Goal: Ask a question

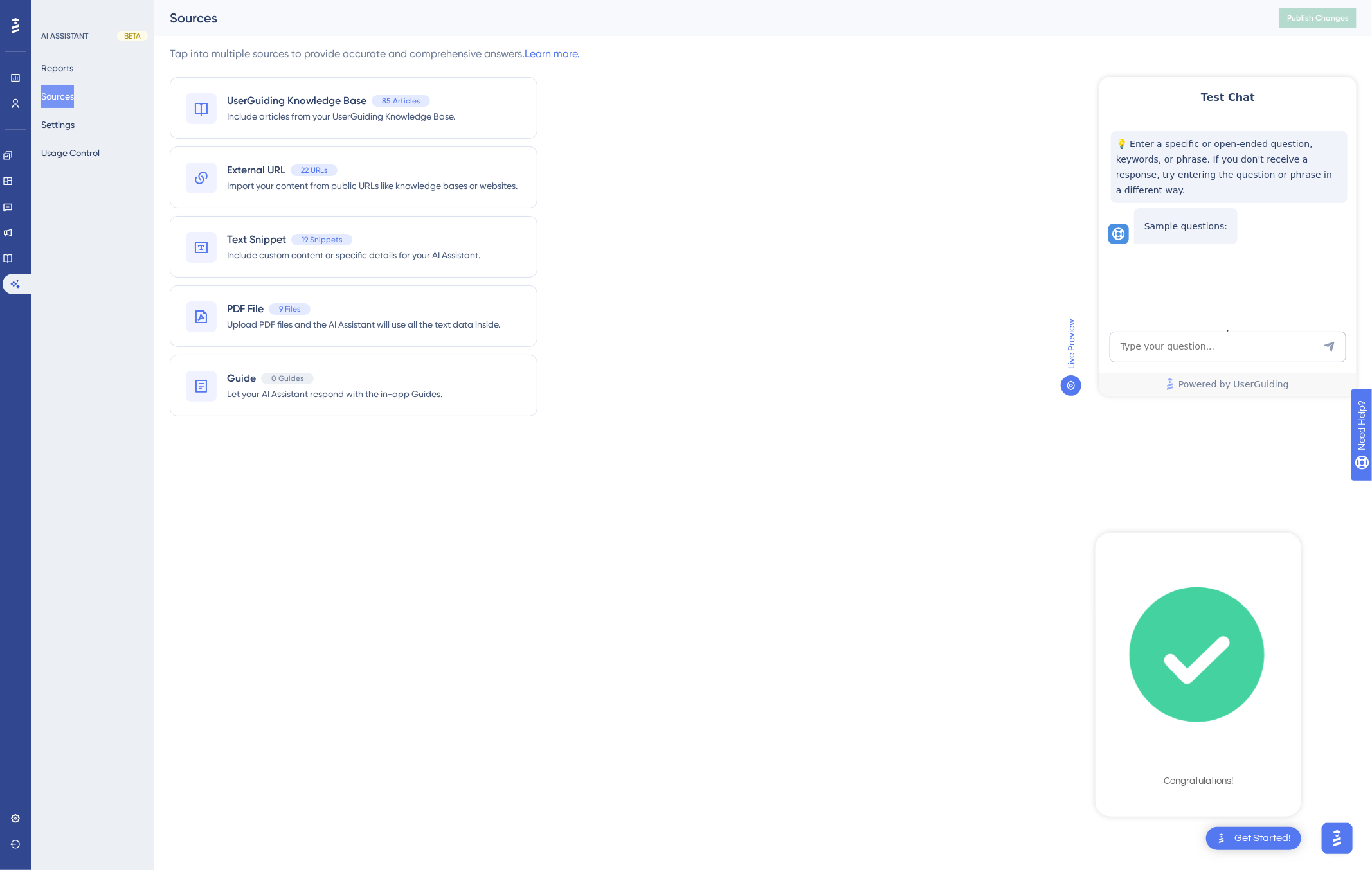
click at [1197, 695] on icon "checklist loading" at bounding box center [1197, 655] width 134 height 134
click at [1196, 776] on div "Congratulations!" at bounding box center [1198, 782] width 70 height 13
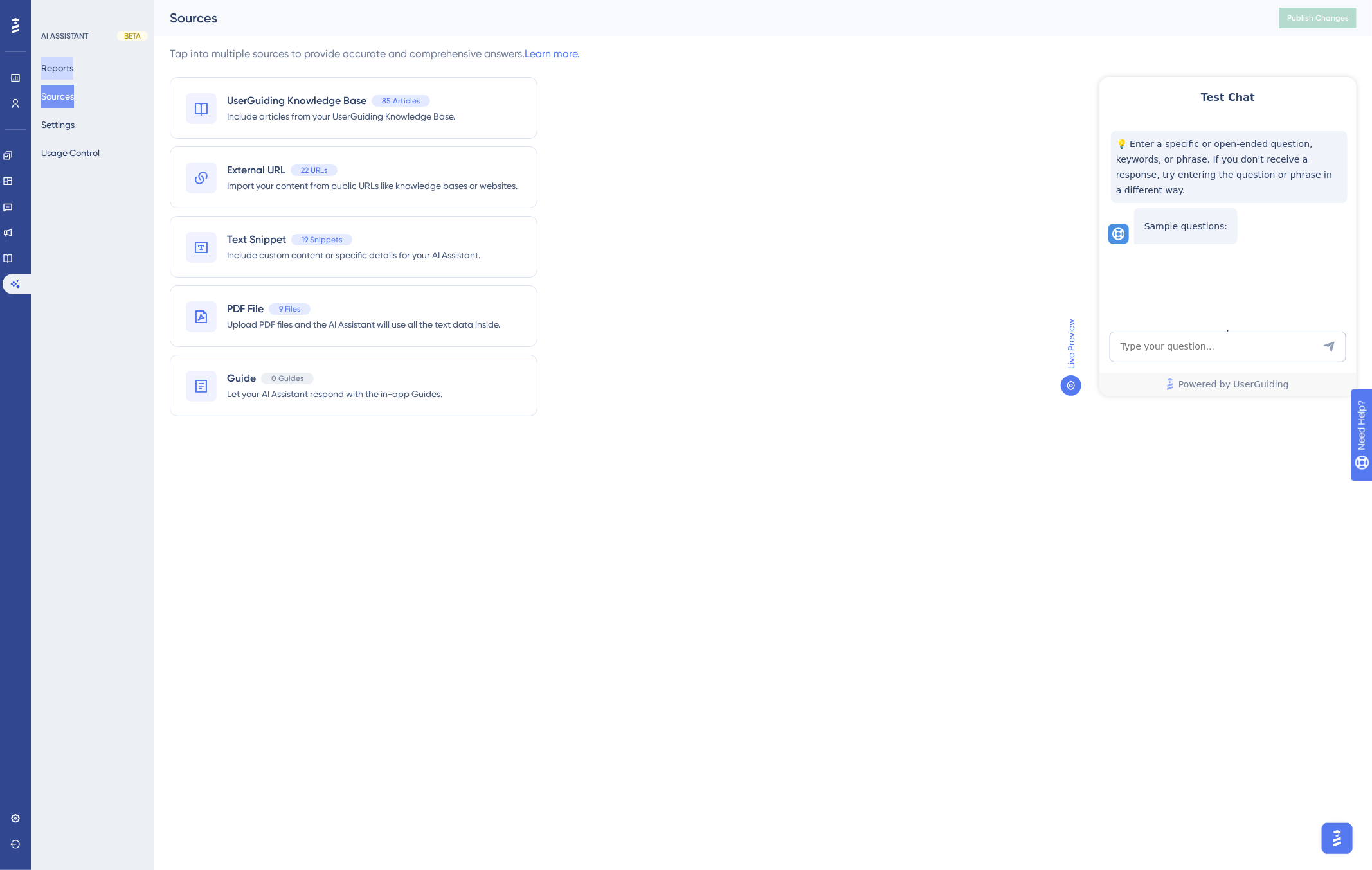
click at [67, 73] on button "Reports" at bounding box center [57, 68] width 33 height 23
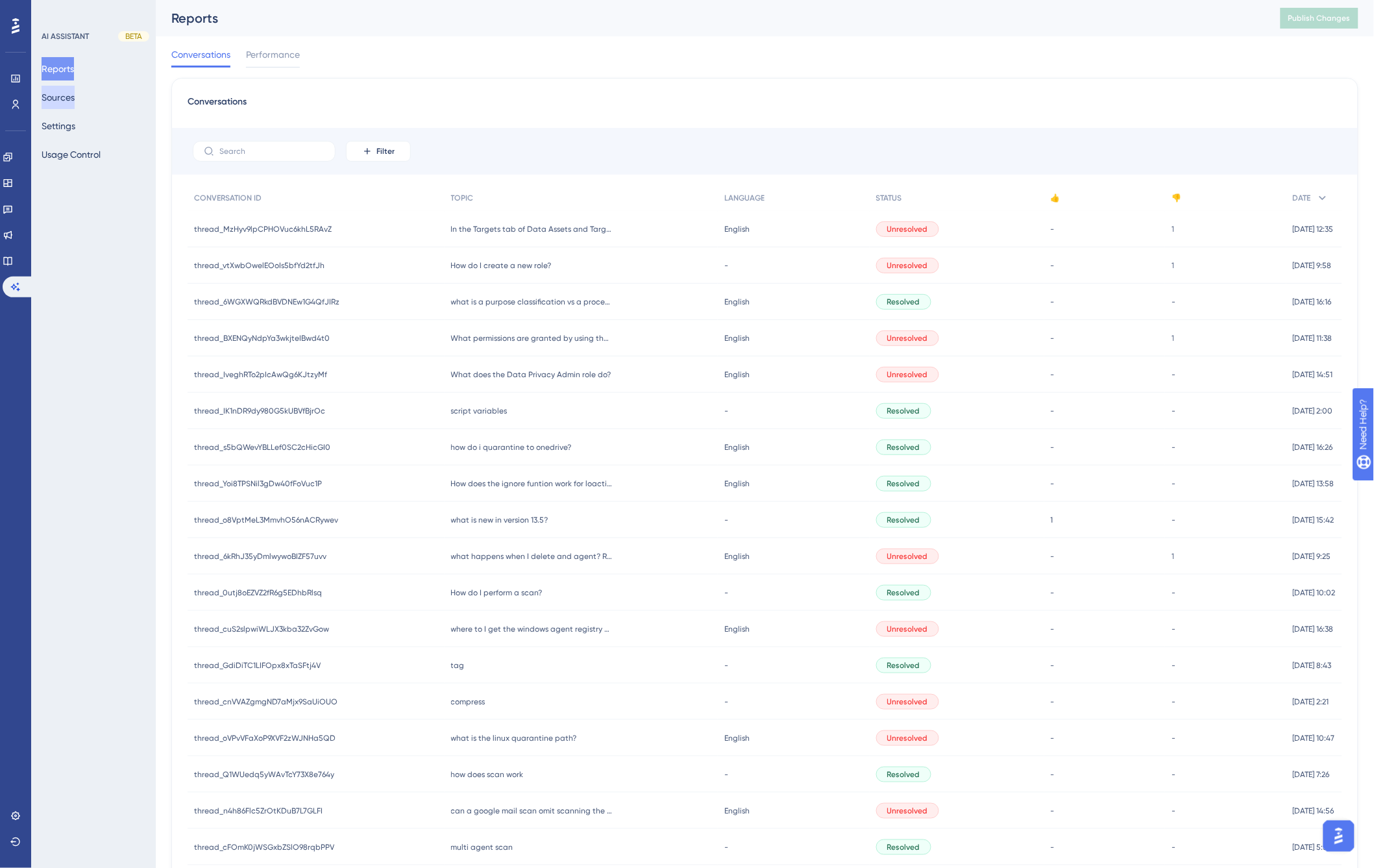
click at [70, 102] on button "Sources" at bounding box center [57, 97] width 33 height 23
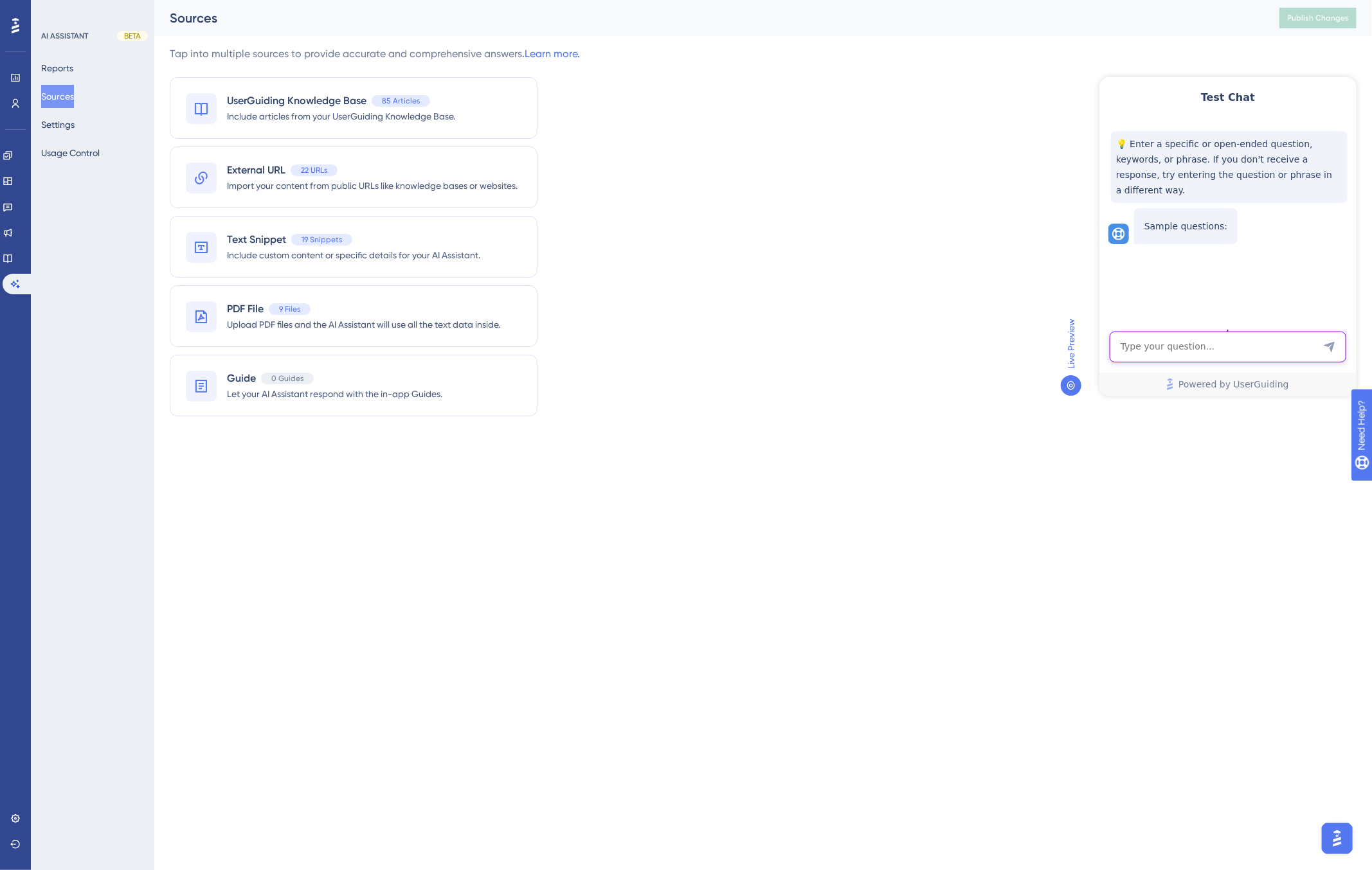
click at [1167, 350] on textarea "AI Assistant Text Input" at bounding box center [1228, 346] width 236 height 31
type textarea "how do i create a new role?"
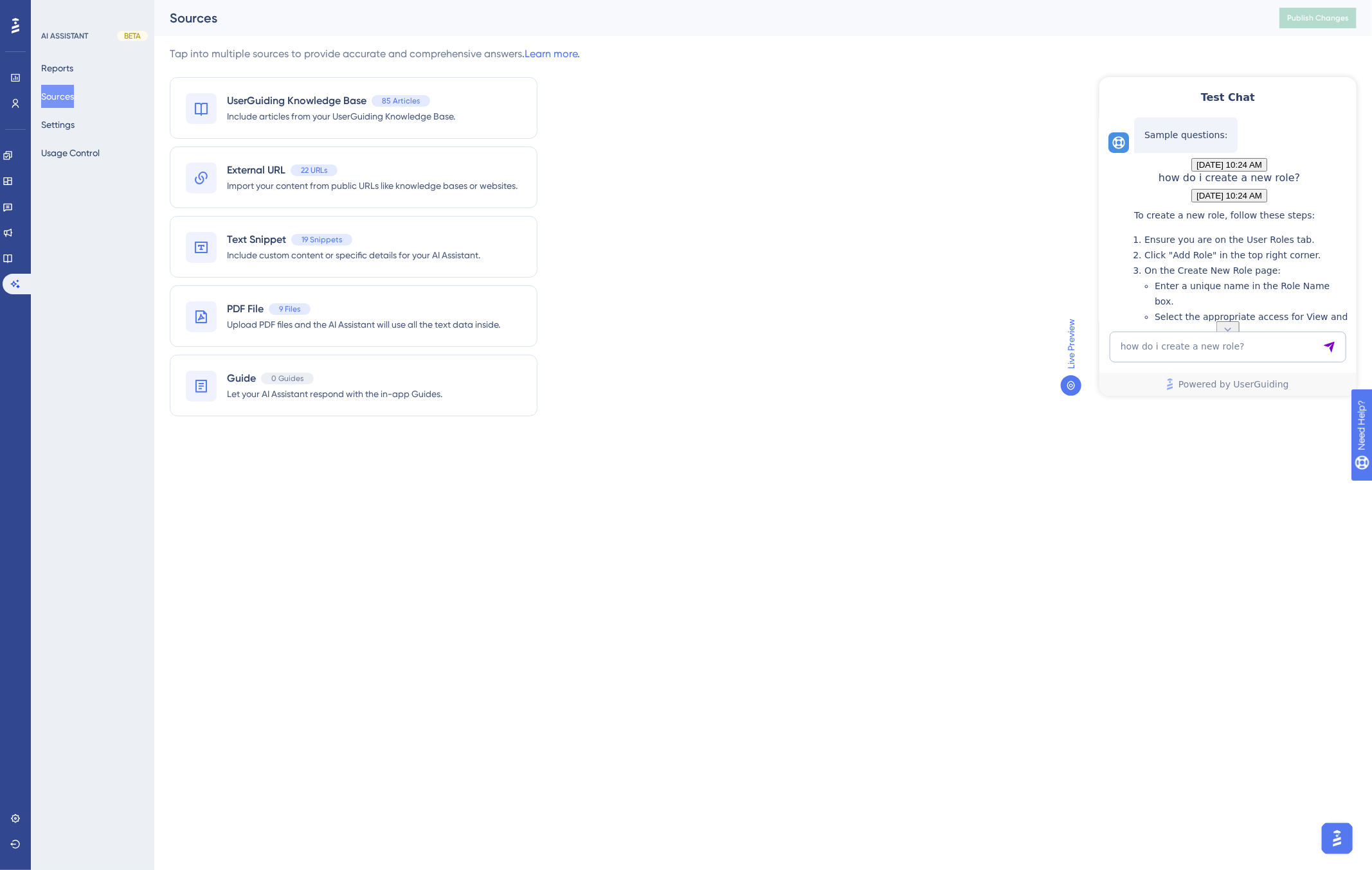
scroll to position [305, 0]
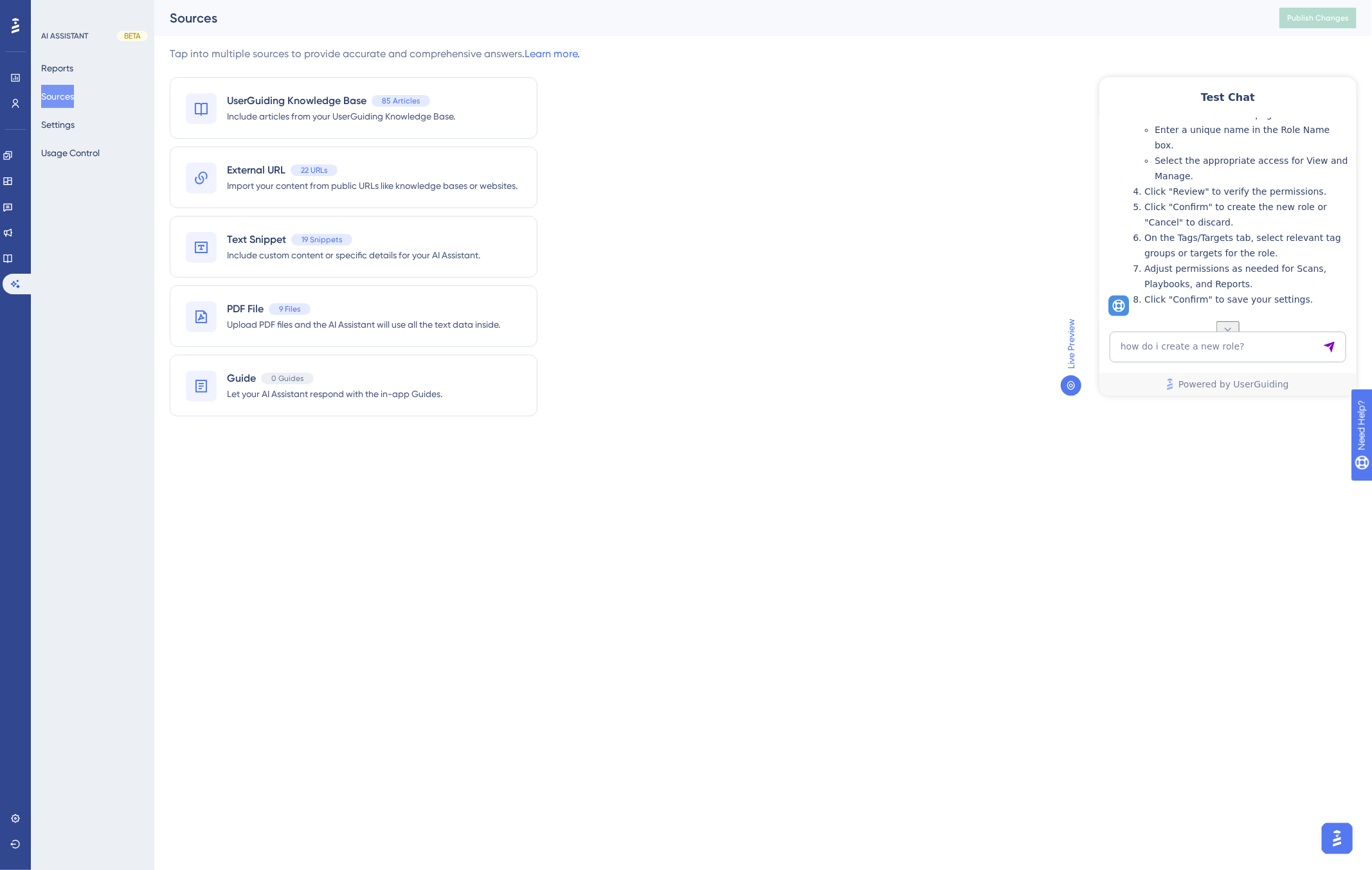
click at [697, 0] on html "Performance Users Engagement Widgets Feedback Product Updates Knowledge Base AI…" at bounding box center [686, 0] width 1372 height 0
click at [704, 212] on div "Tap into multiple sources to provide accurate and comprehensive answers. Learn …" at bounding box center [762, 239] width 1187 height 385
click at [14, 78] on icon at bounding box center [15, 77] width 10 height 10
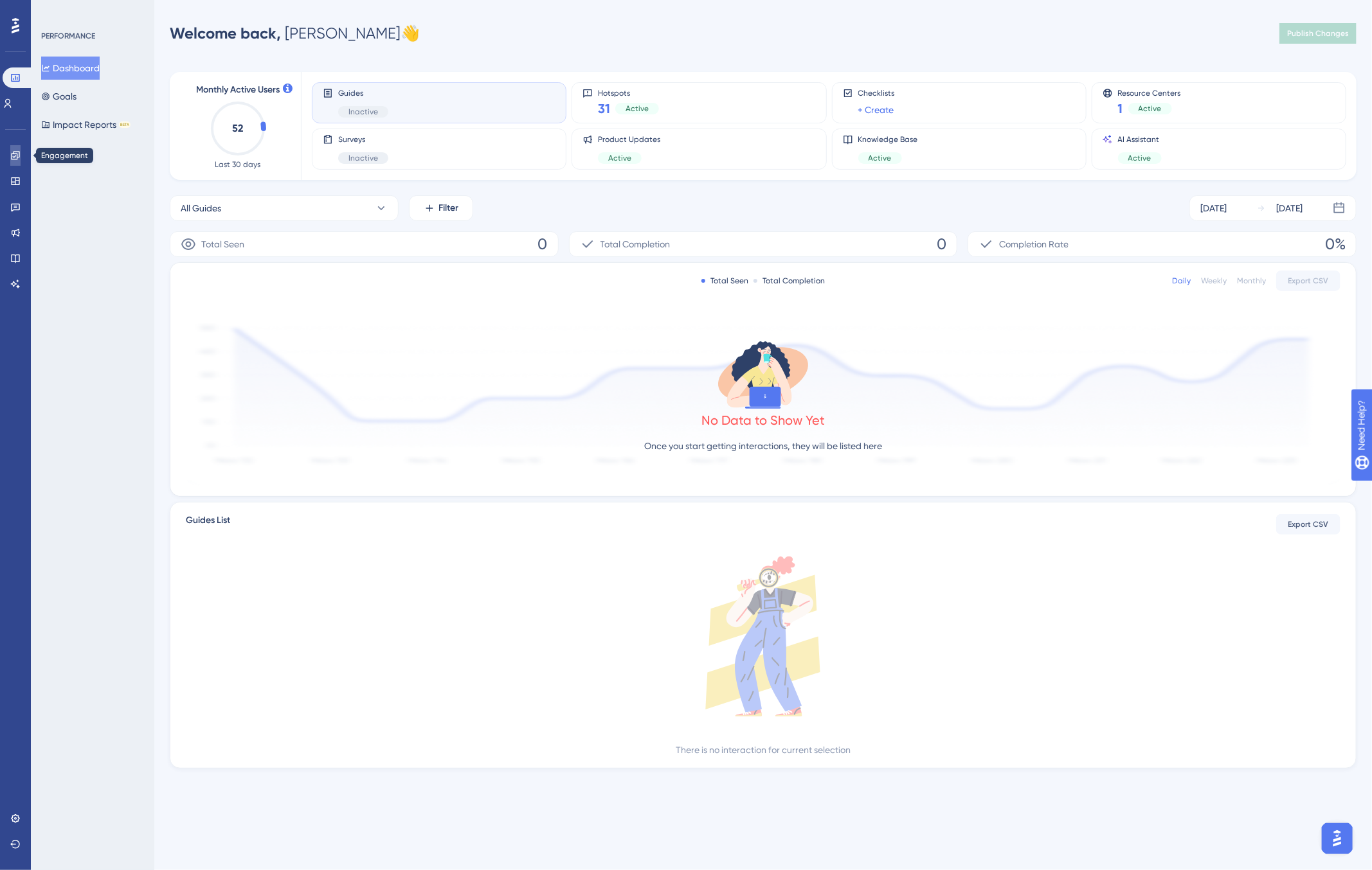
click at [14, 154] on icon at bounding box center [15, 155] width 10 height 10
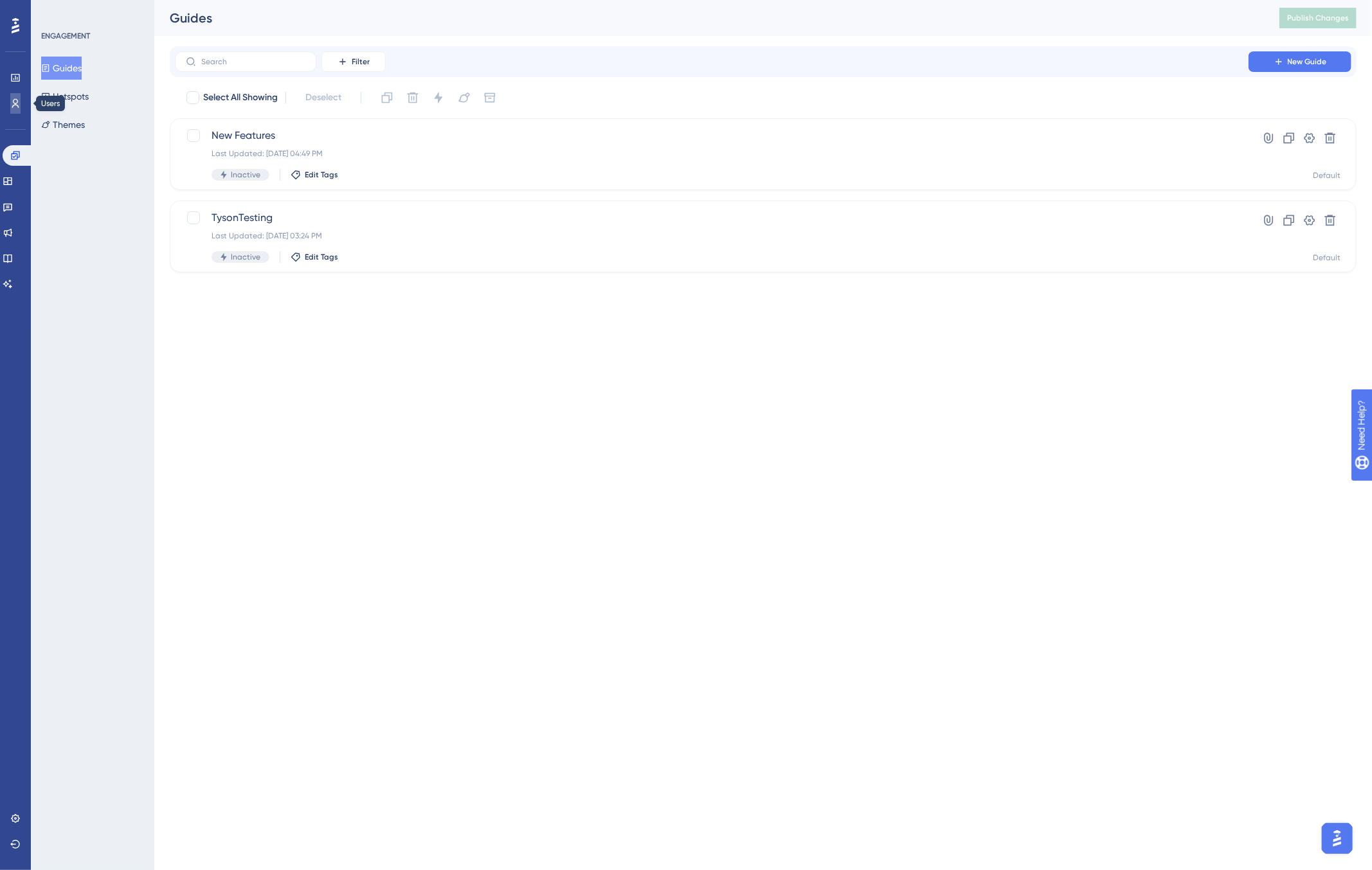
click at [20, 99] on link at bounding box center [15, 103] width 10 height 20
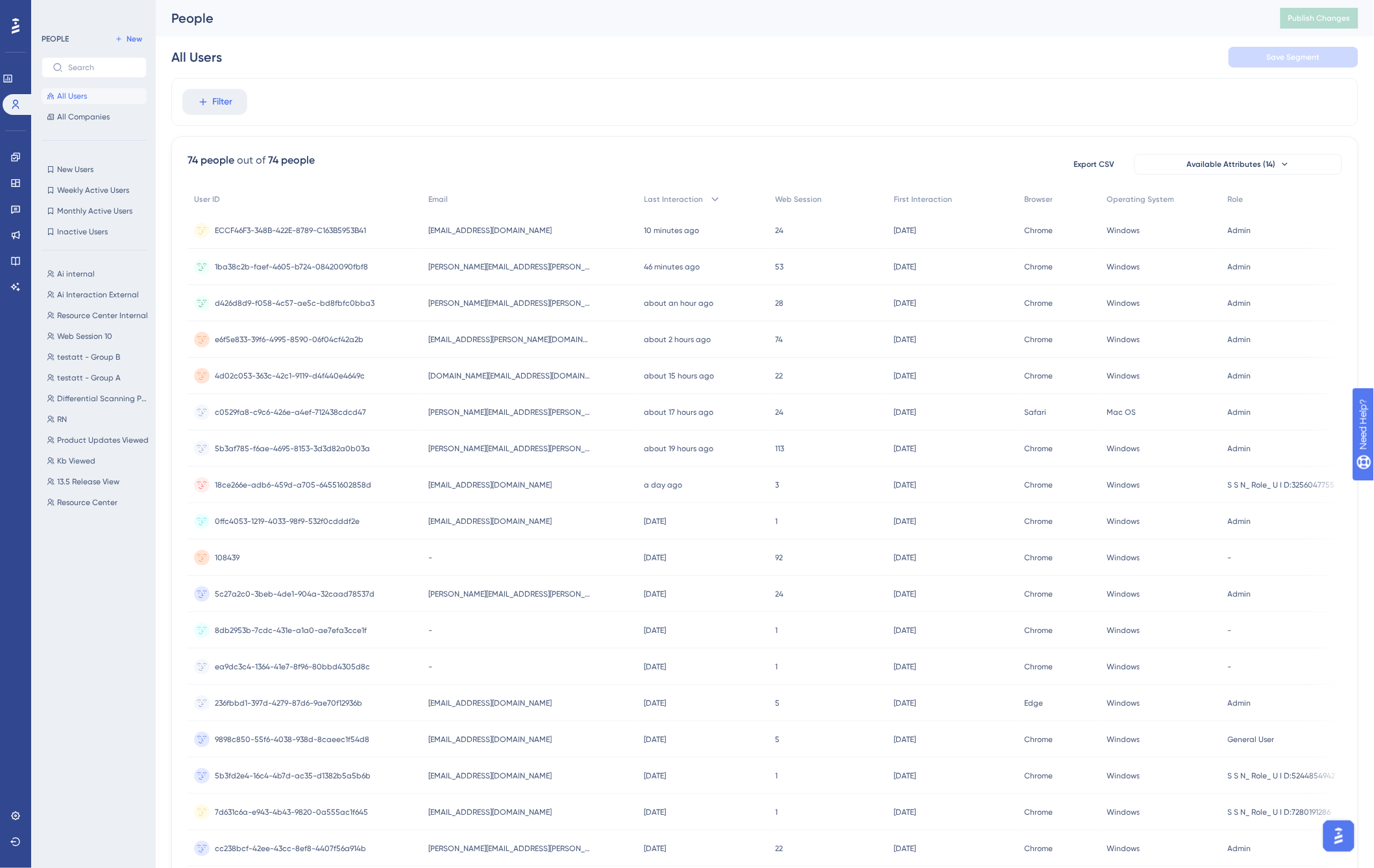
click at [621, 78] on div "Filter" at bounding box center [765, 101] width 1188 height 48
click at [461, 265] on span "[PERSON_NAME][EMAIL_ADDRESS][PERSON_NAME][DOMAIN_NAME]" at bounding box center [509, 266] width 163 height 10
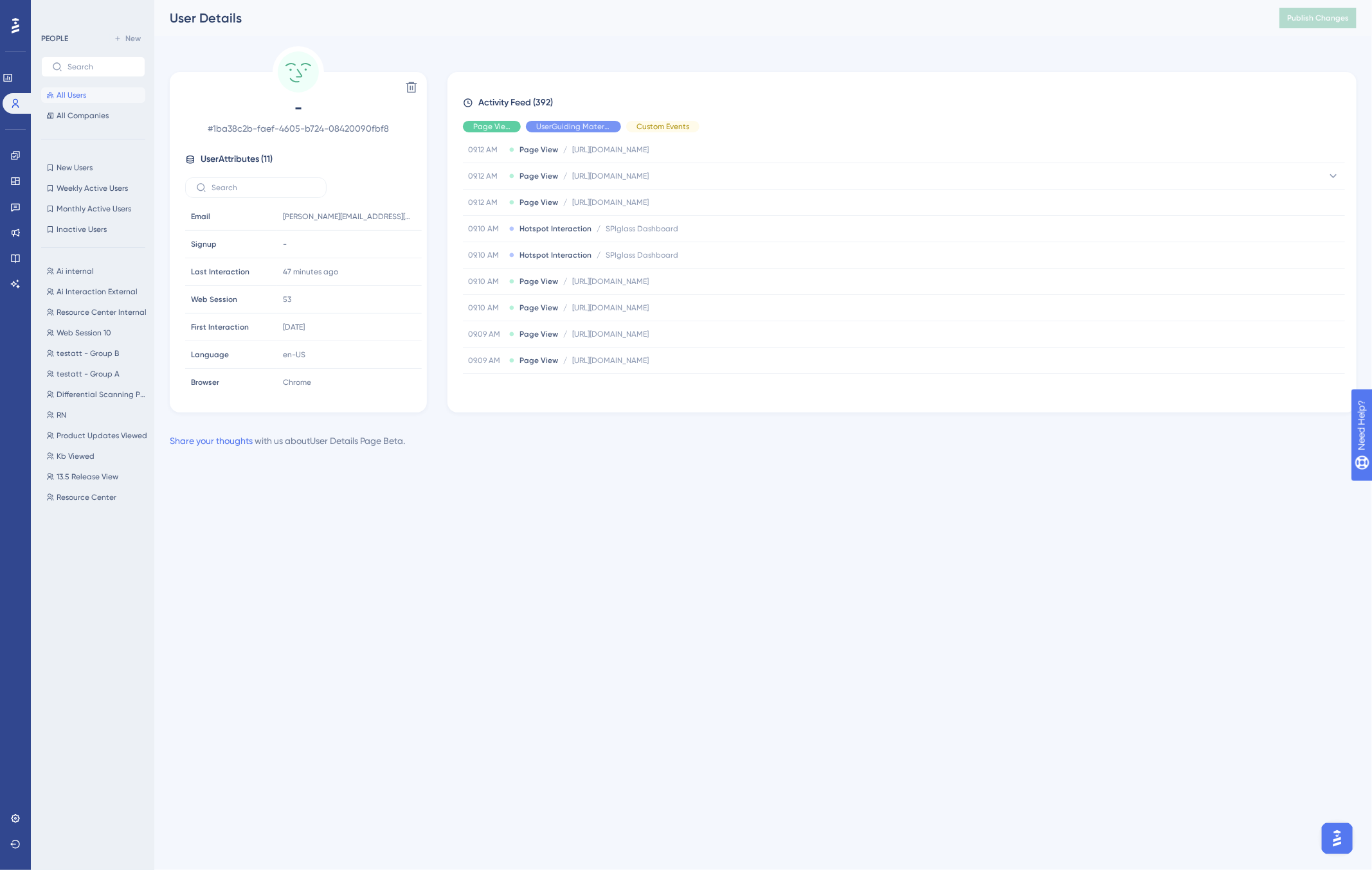
scroll to position [626, 0]
click at [563, 230] on span "Hotspot Interaction" at bounding box center [555, 229] width 72 height 10
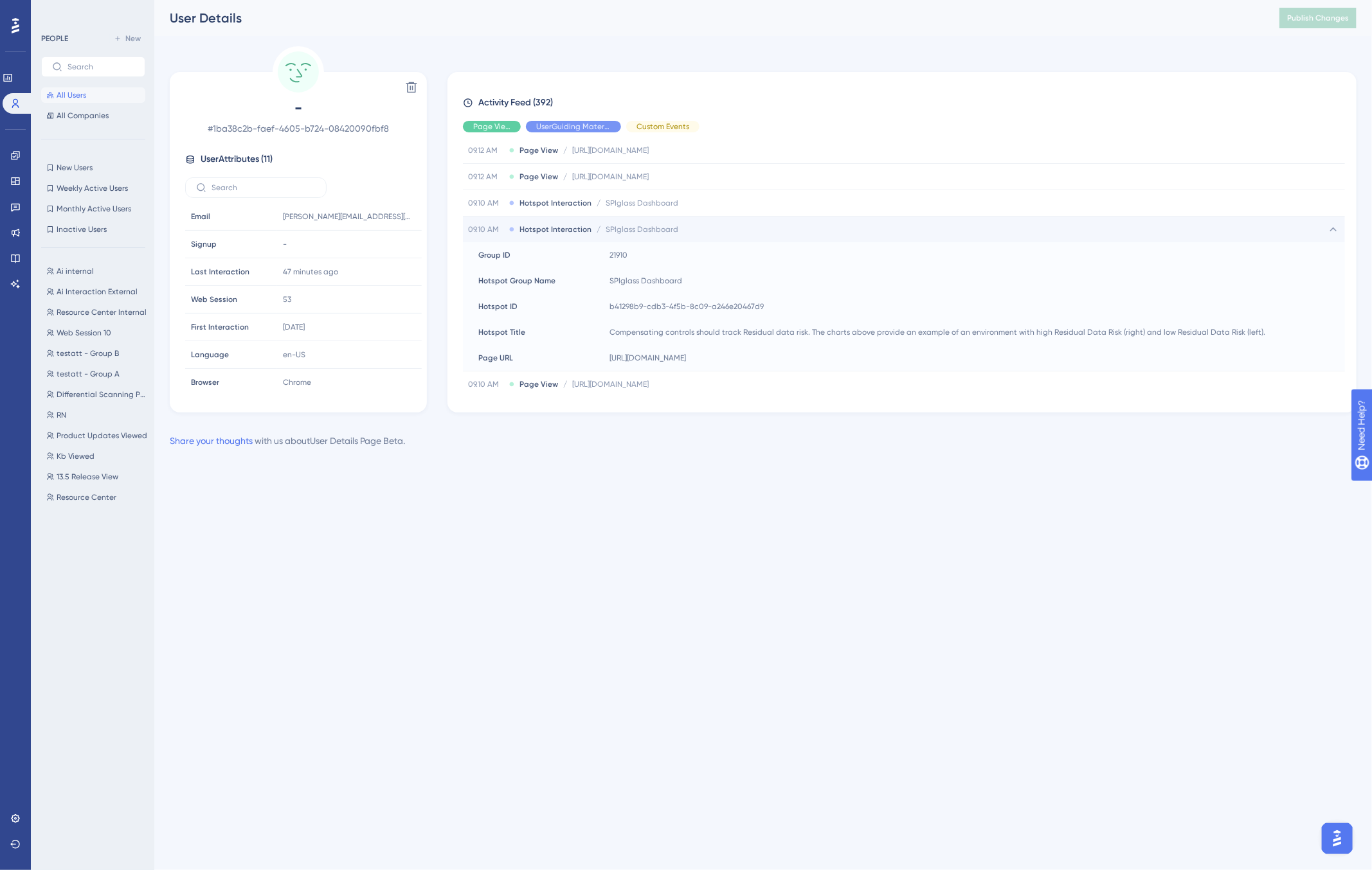
click at [563, 230] on span "Hotspot Interaction" at bounding box center [555, 229] width 72 height 10
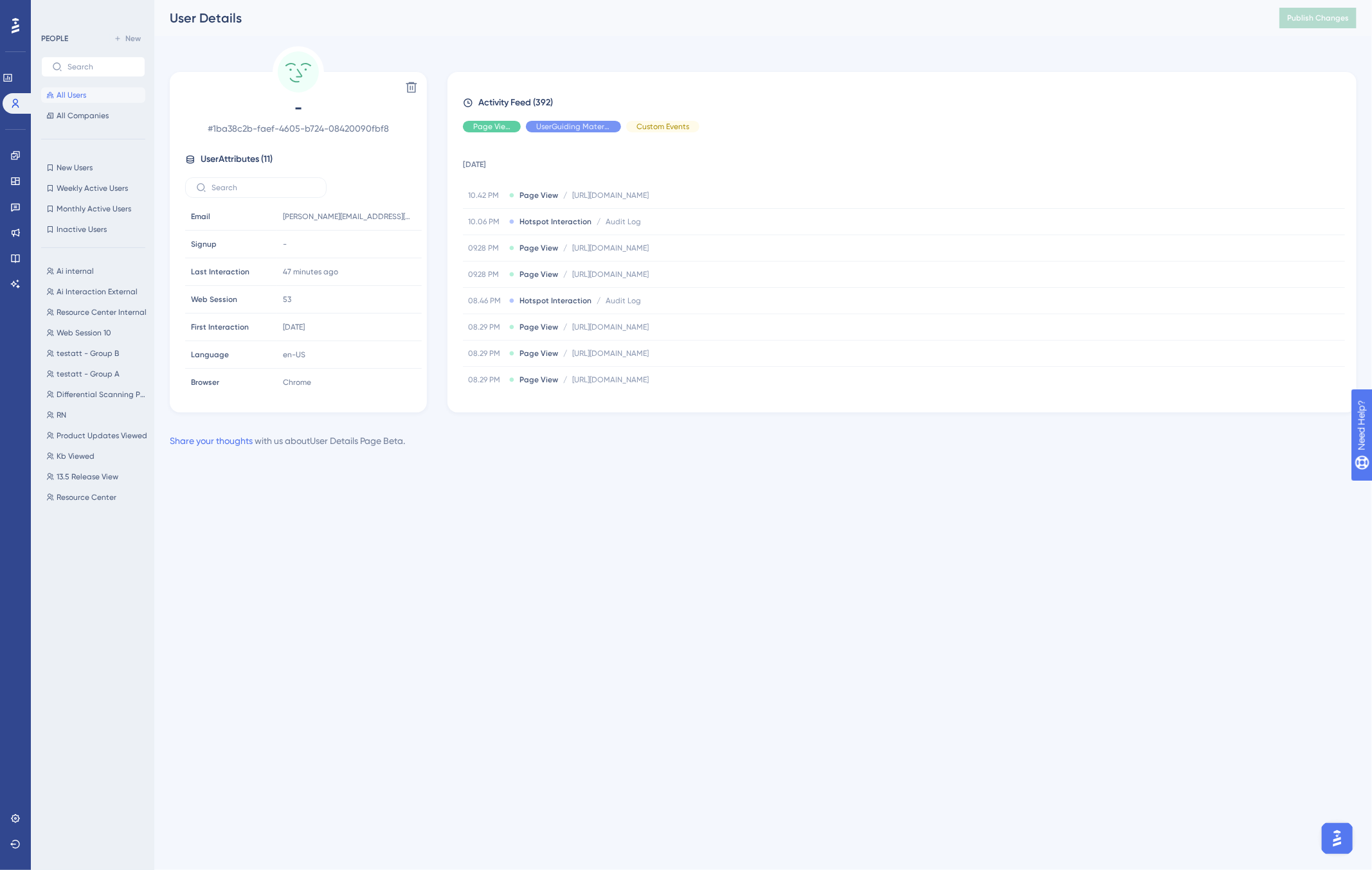
scroll to position [1840, 0]
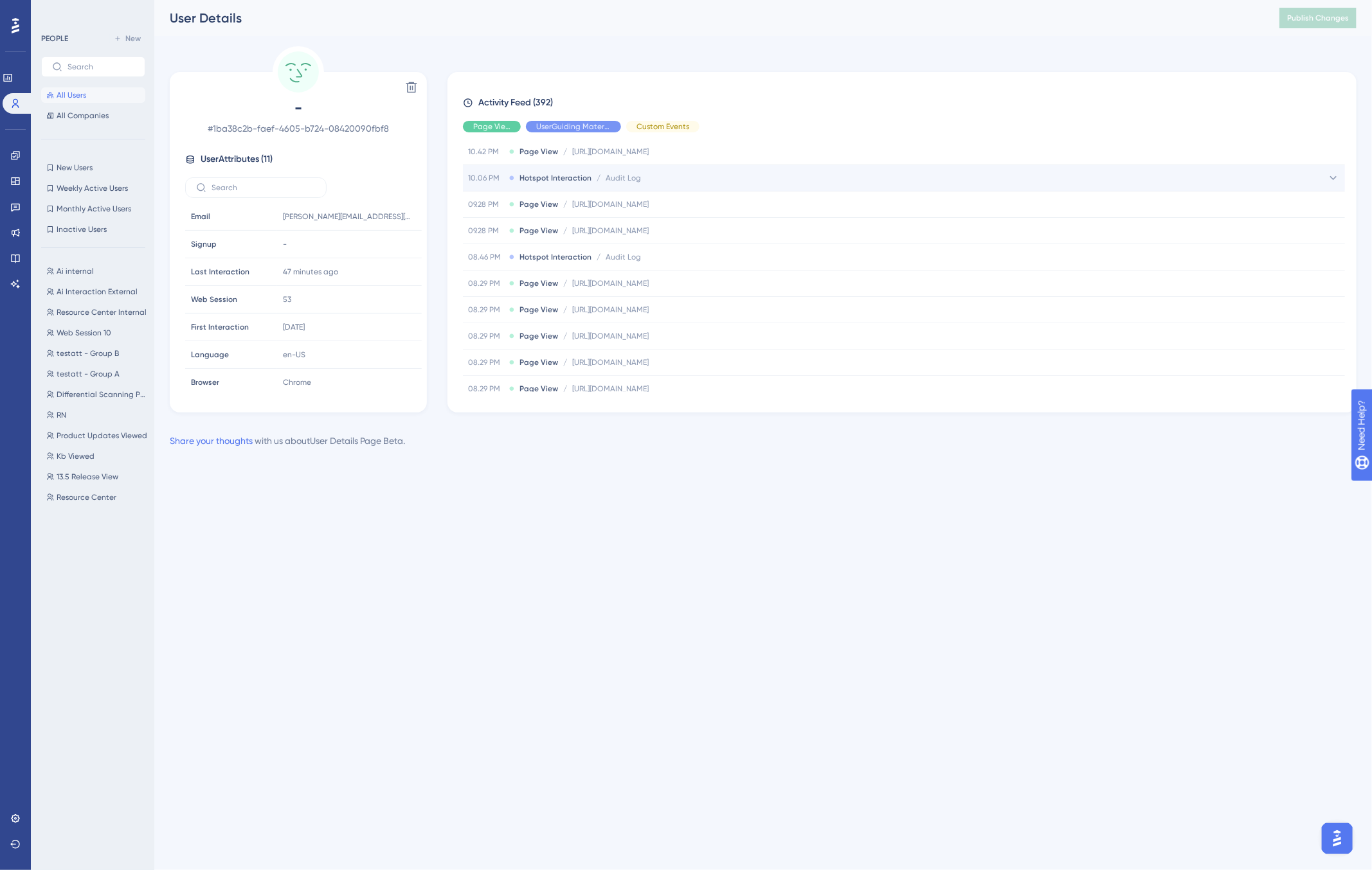
click at [570, 182] on span "Hotspot Interaction" at bounding box center [555, 178] width 72 height 10
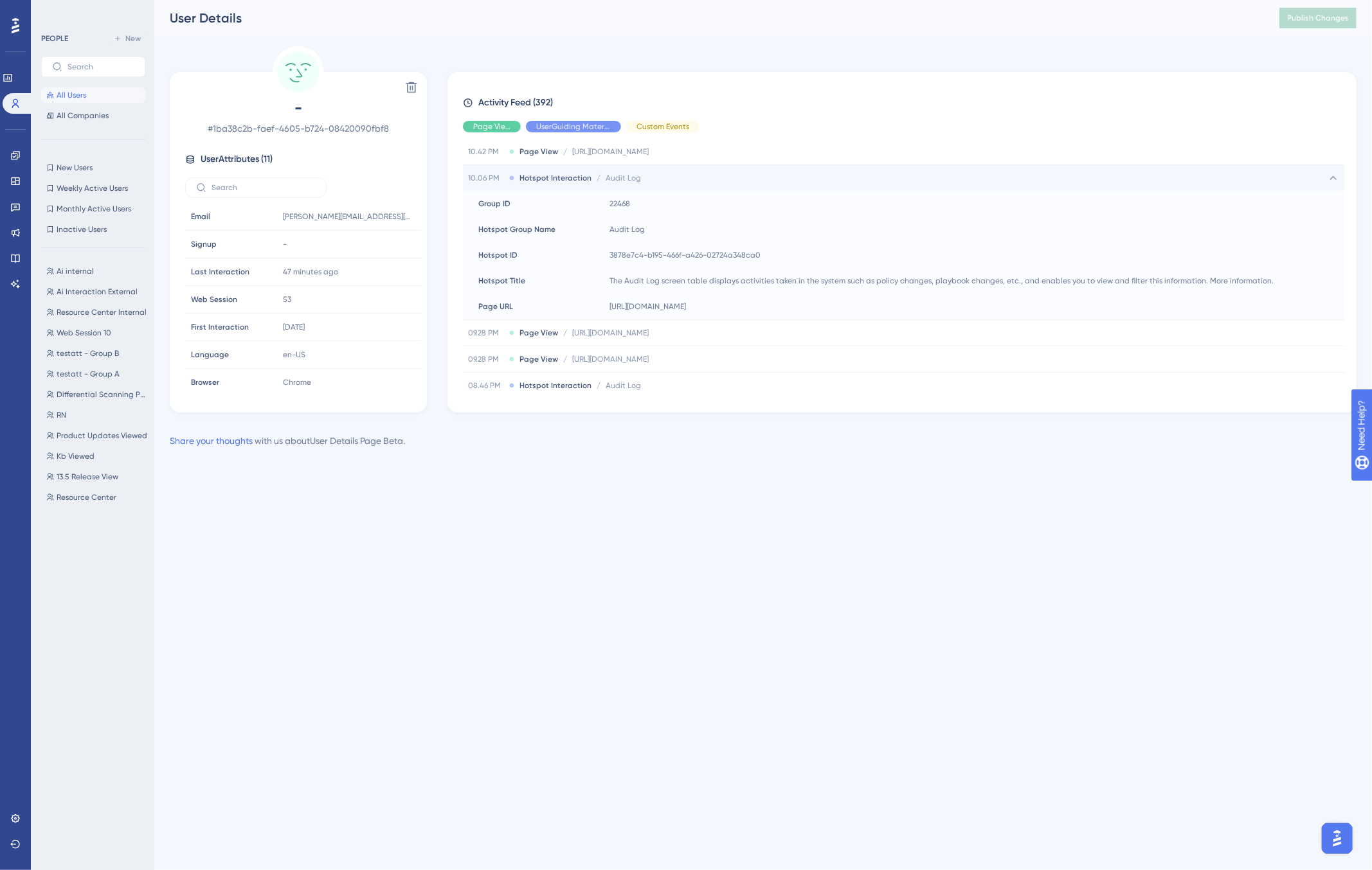
click at [570, 182] on span "Hotspot Interaction" at bounding box center [555, 178] width 72 height 10
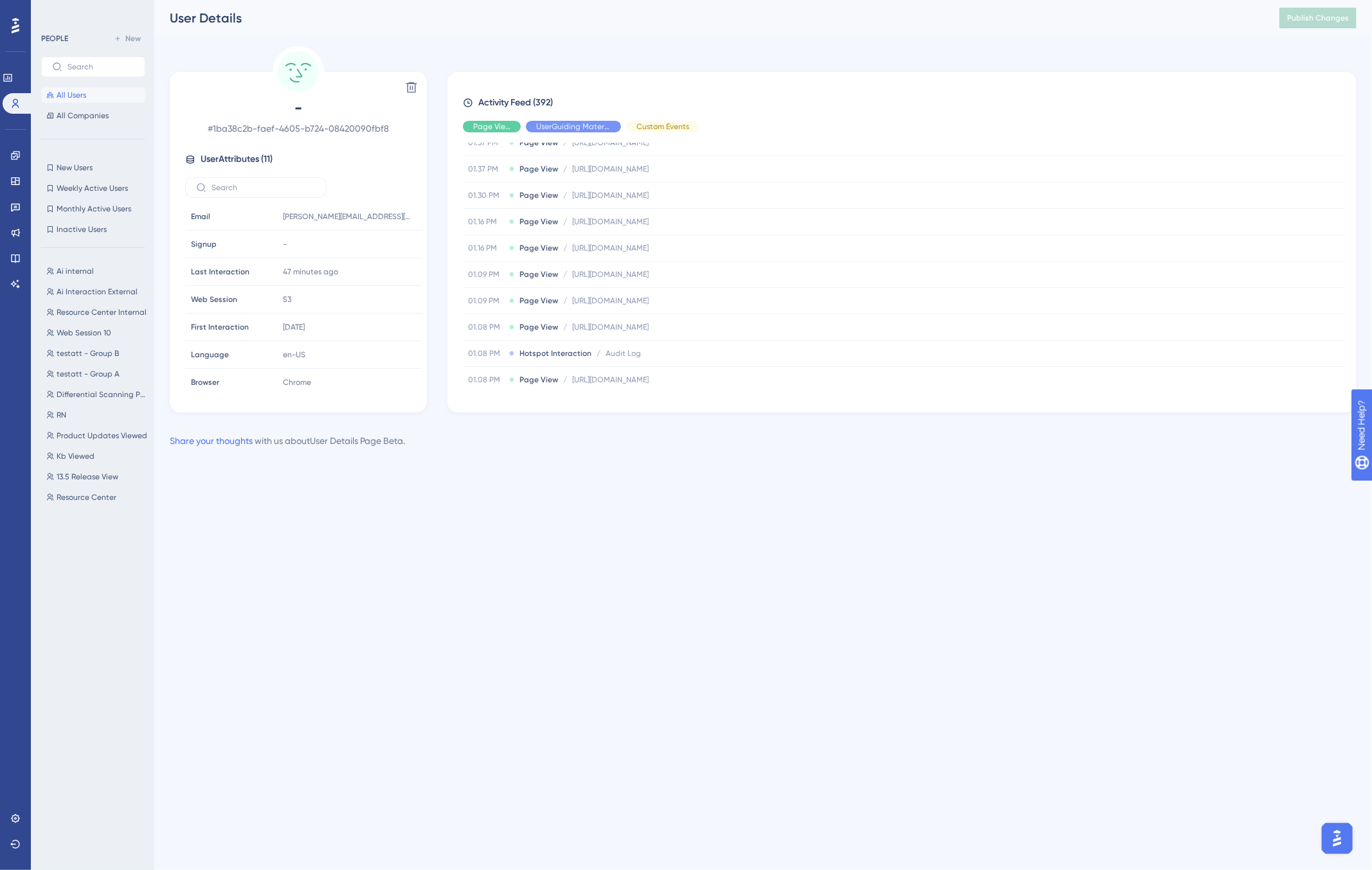
scroll to position [2999, 0]
click at [764, 477] on div "Performance Users Engagement Widgets Feedback Product Updates Knowledge Base AI…" at bounding box center [686, 245] width 1372 height 489
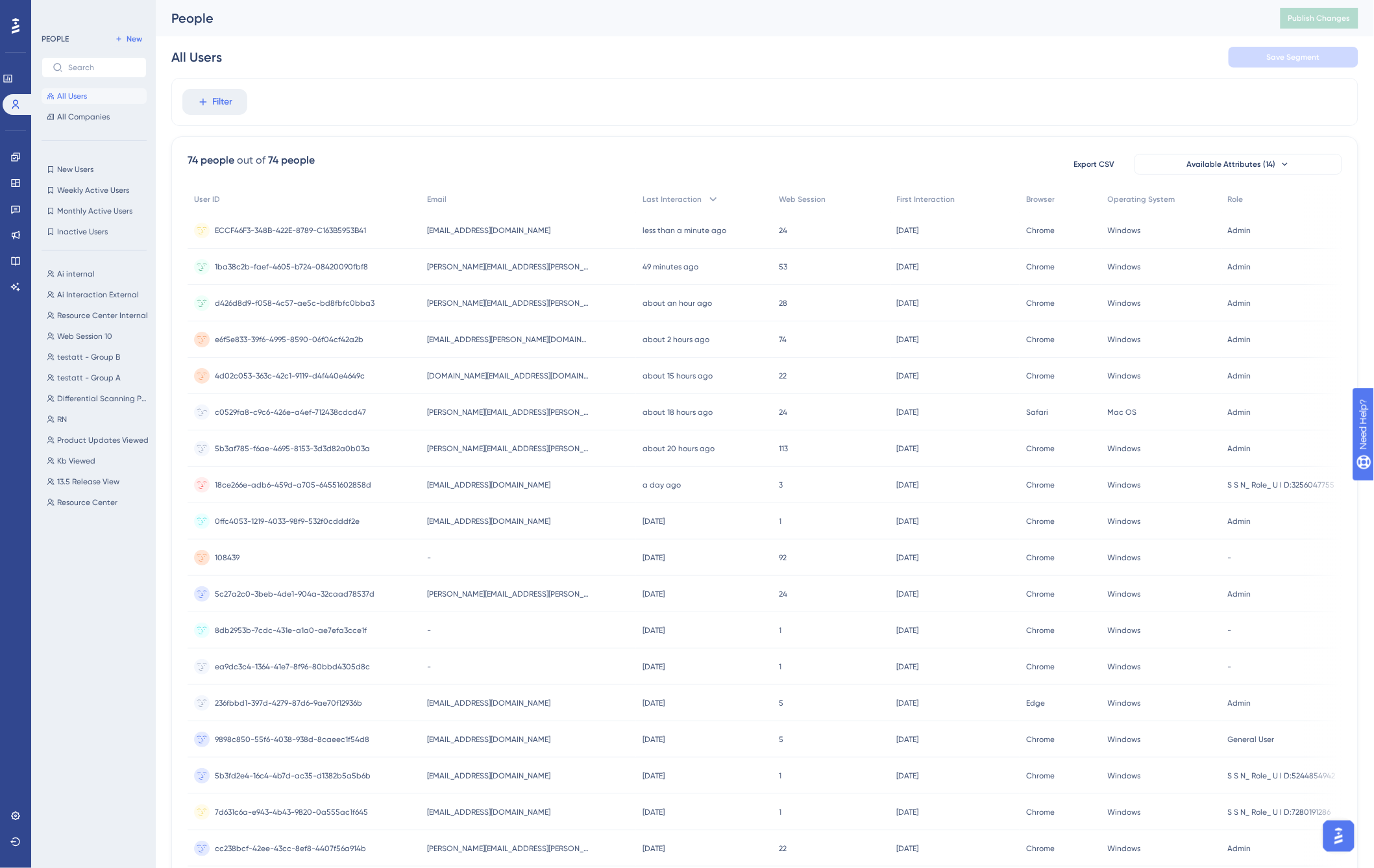
click at [495, 408] on span "[PERSON_NAME][EMAIL_ADDRESS][PERSON_NAME][DOMAIN_NAME]" at bounding box center [508, 411] width 163 height 10
